Goal: Navigation & Orientation: Understand site structure

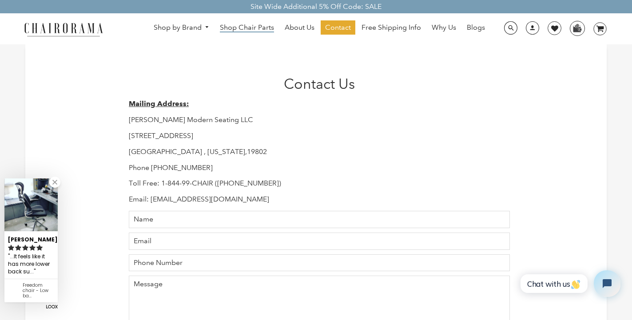
click at [252, 29] on span "Shop Chair Parts" at bounding box center [247, 27] width 54 height 9
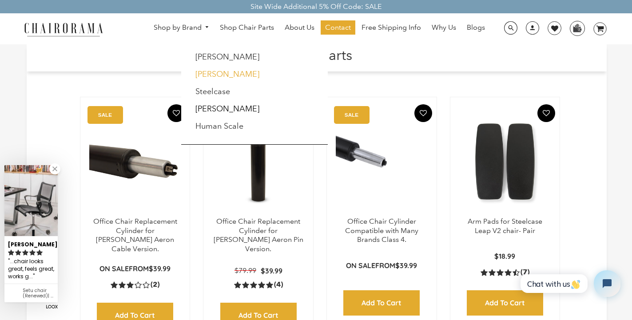
click at [207, 76] on link "[PERSON_NAME]" at bounding box center [227, 74] width 64 height 10
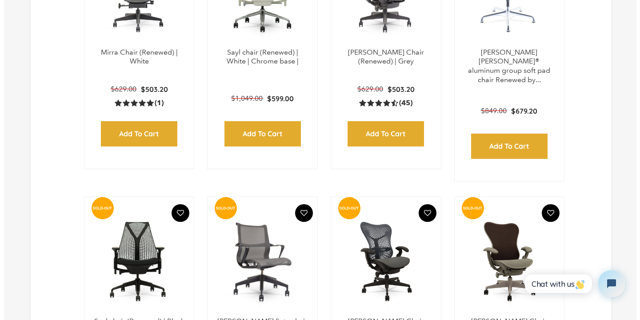
scroll to position [983, 0]
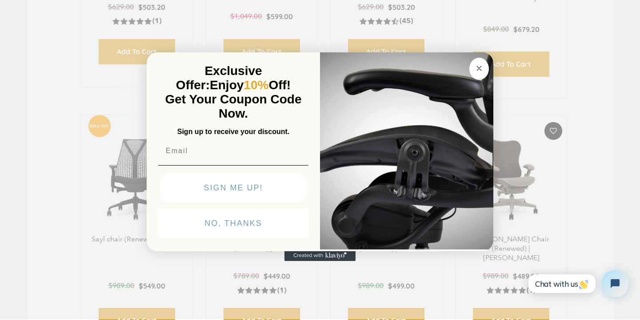
click at [479, 72] on circle "Close dialog" at bounding box center [479, 68] width 10 height 10
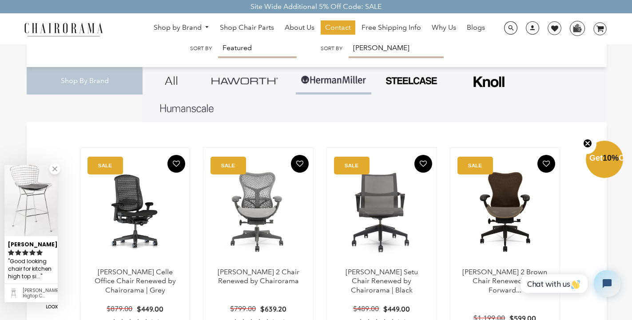
scroll to position [0, 0]
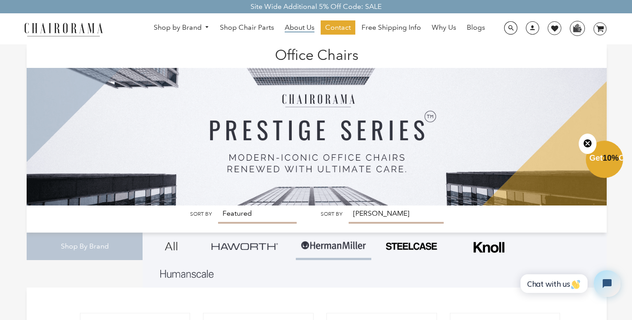
click at [304, 31] on span "About Us" at bounding box center [300, 27] width 30 height 9
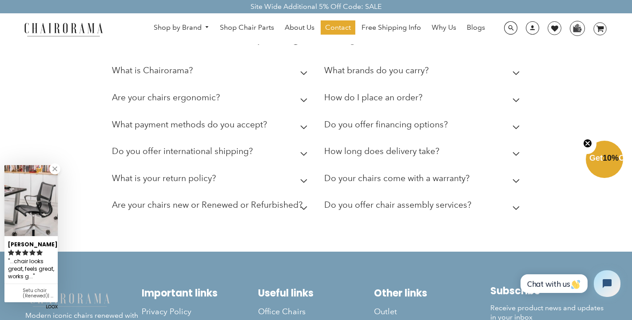
scroll to position [317, 0]
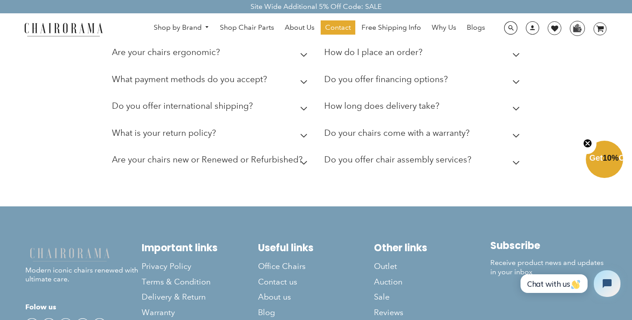
click at [514, 138] on icon at bounding box center [516, 136] width 7 height 4
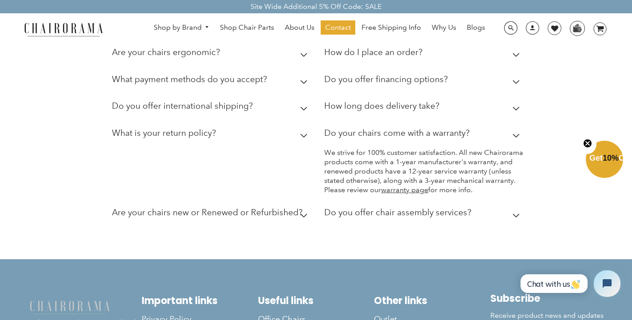
click at [306, 138] on icon at bounding box center [304, 136] width 8 height 4
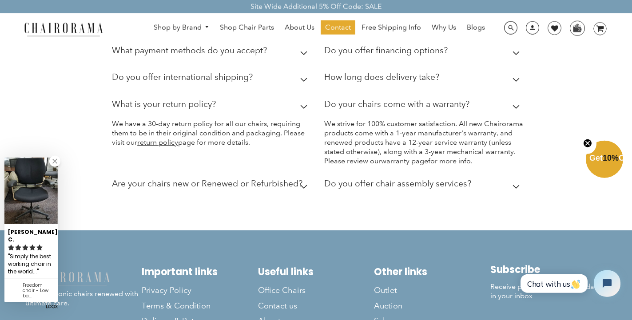
scroll to position [362, 0]
